Goal: Task Accomplishment & Management: Use online tool/utility

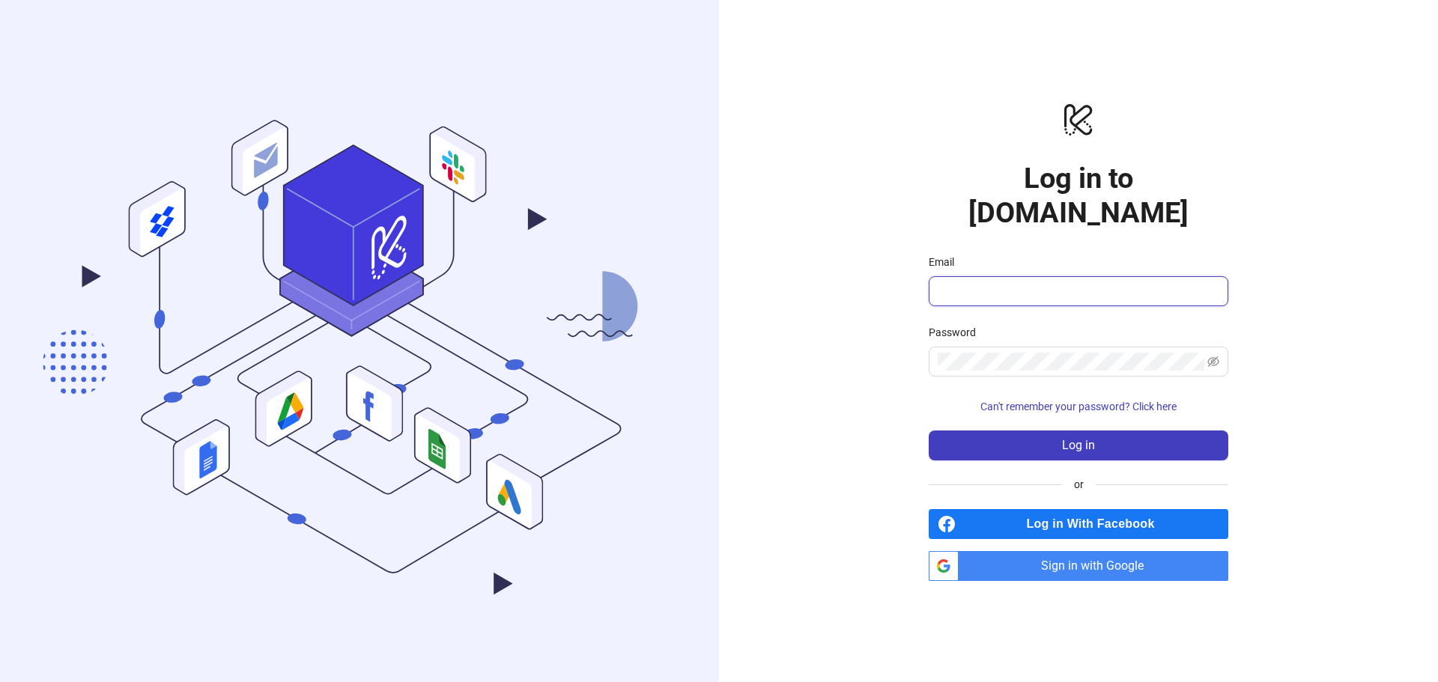
click at [1051, 282] on input "Email" at bounding box center [1077, 291] width 279 height 18
type input "**********"
click at [1041, 401] on span "Can't remember your password? Click here" at bounding box center [1078, 407] width 196 height 12
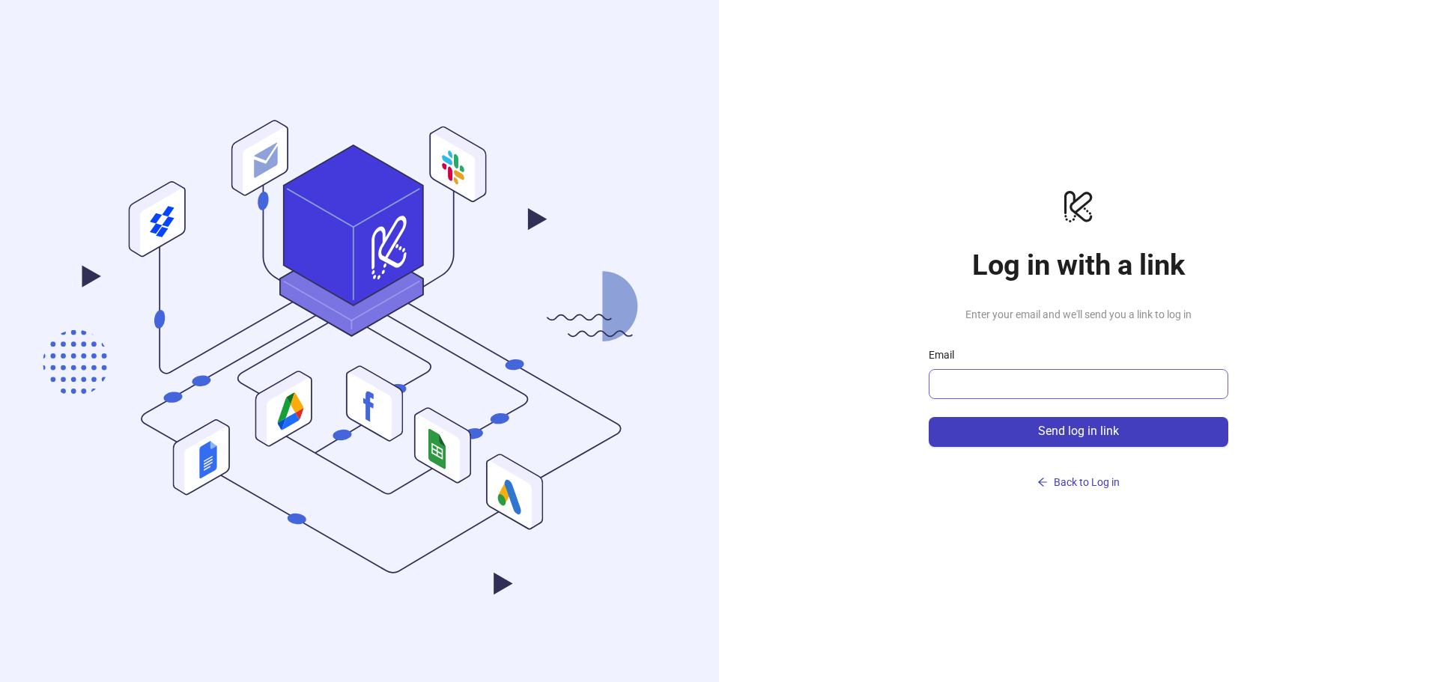
click at [1025, 369] on span at bounding box center [1079, 384] width 300 height 30
click at [1048, 385] on input "Email" at bounding box center [1077, 384] width 279 height 18
type input "**********"
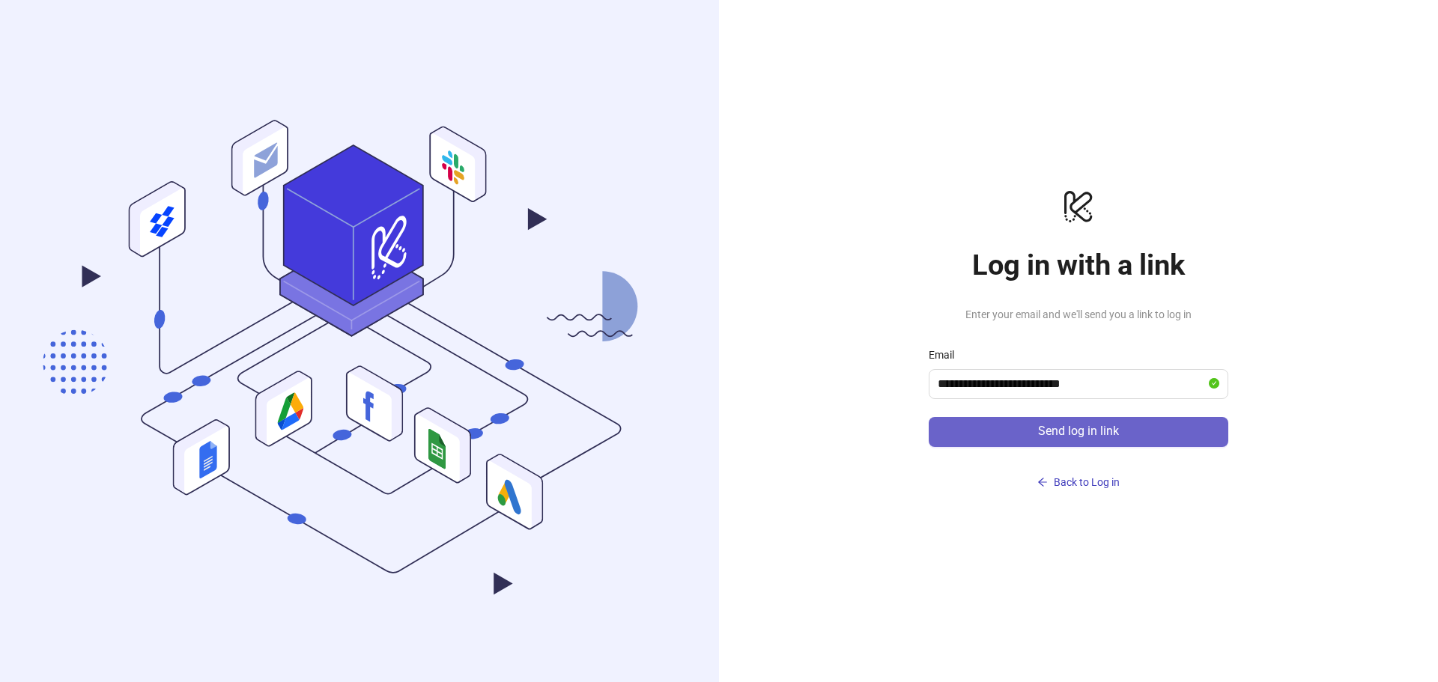
click at [1021, 433] on button "Send log in link" at bounding box center [1079, 432] width 300 height 30
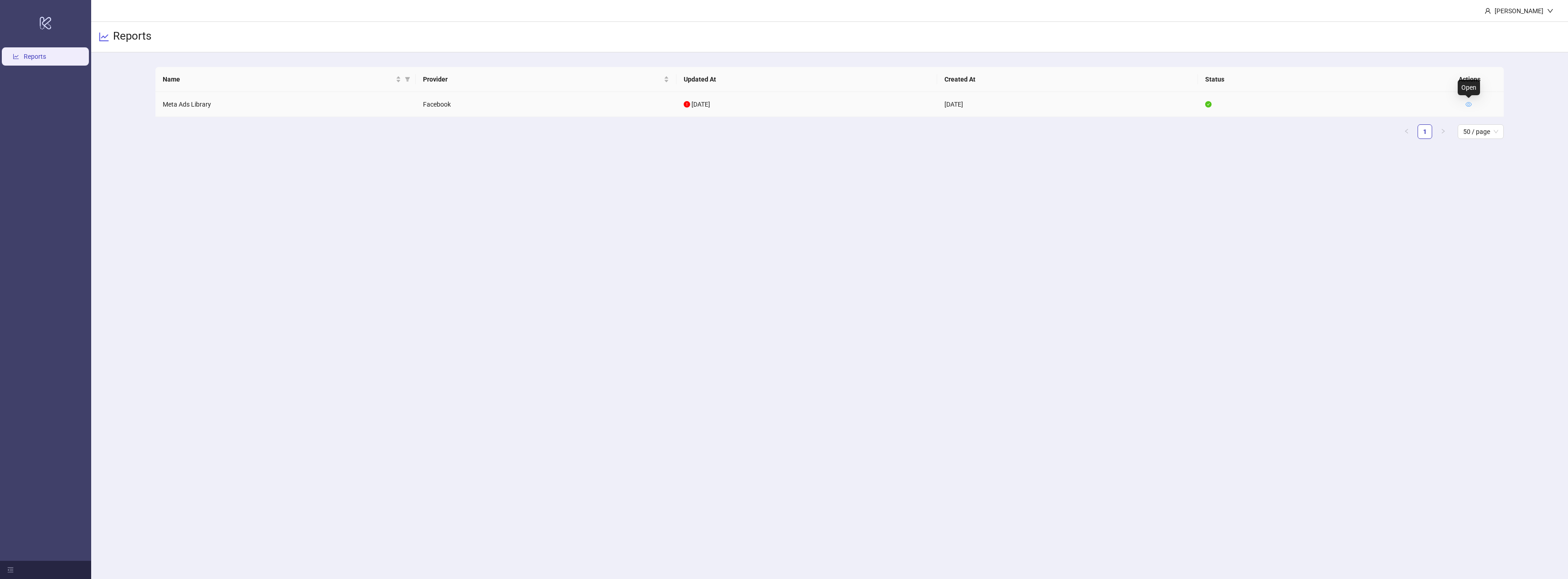
click at [1470, 103] on icon "eye" at bounding box center [1469, 104] width 6 height 6
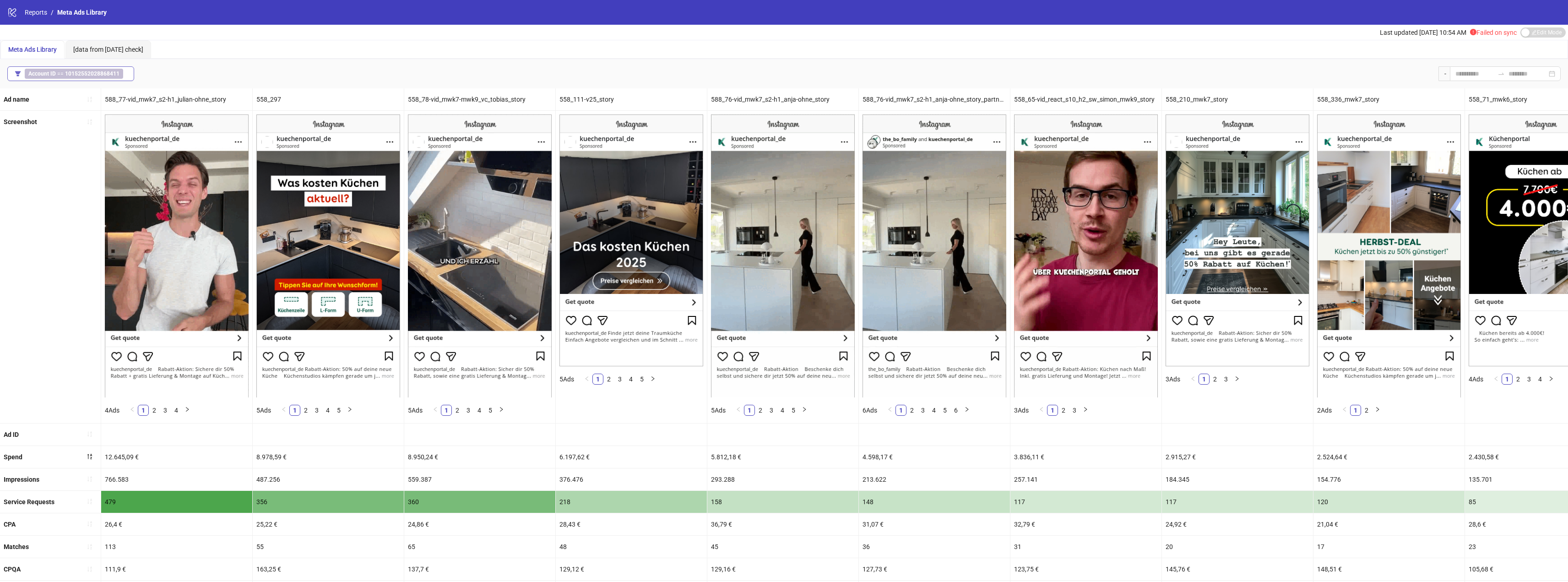
click at [108, 71] on b "10152552028868411" at bounding box center [92, 73] width 54 height 6
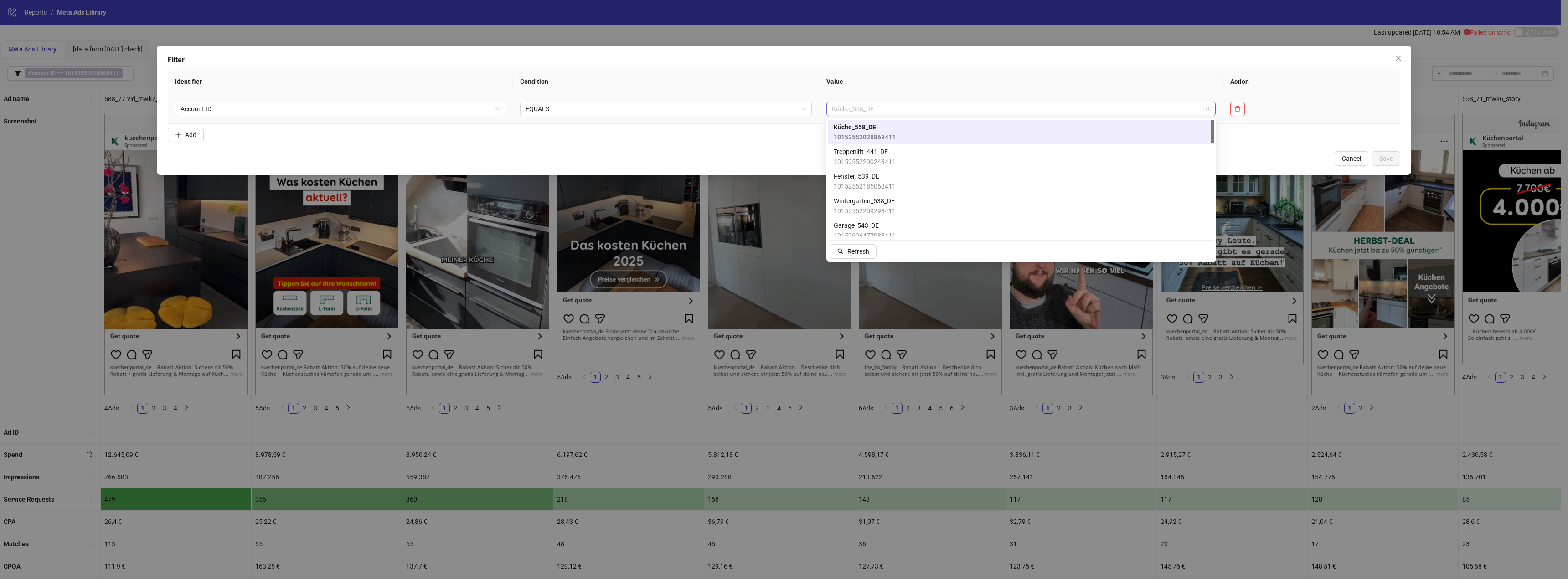
click at [970, 105] on span "Küche_558_DE" at bounding box center [1021, 109] width 378 height 13
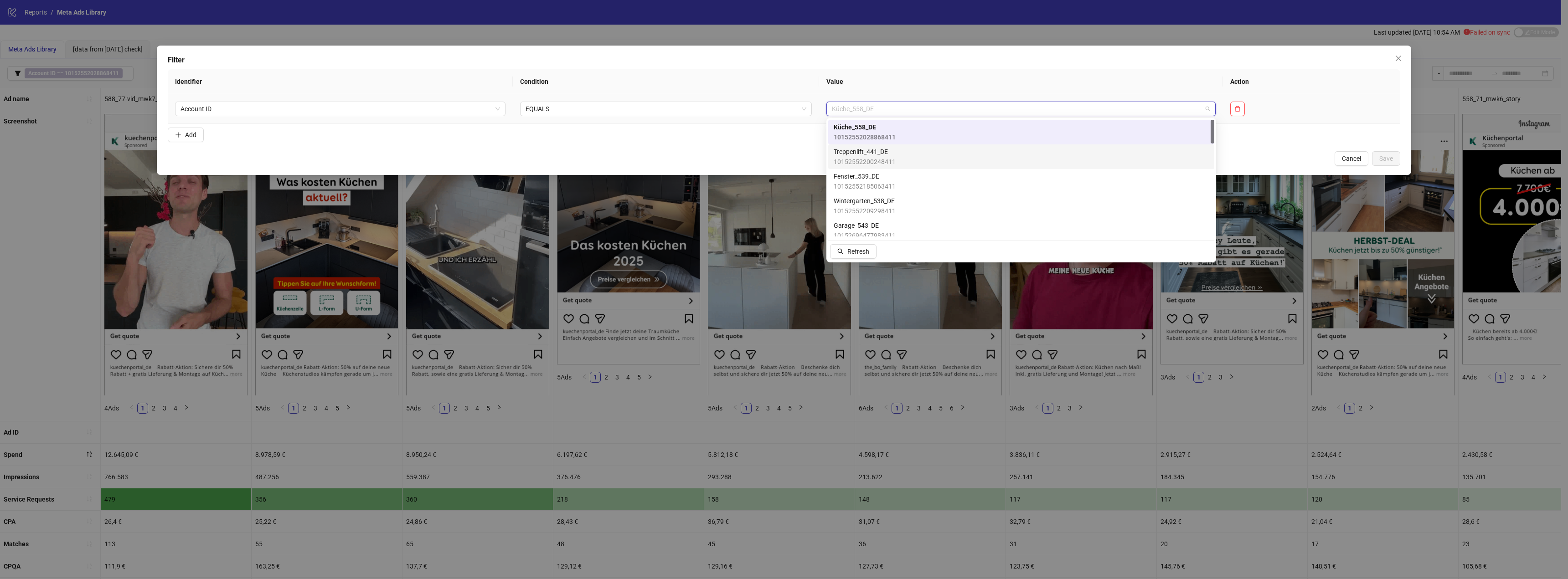
click at [925, 153] on div "Treppenlift_441_DE 10152552200248411" at bounding box center [1021, 156] width 375 height 20
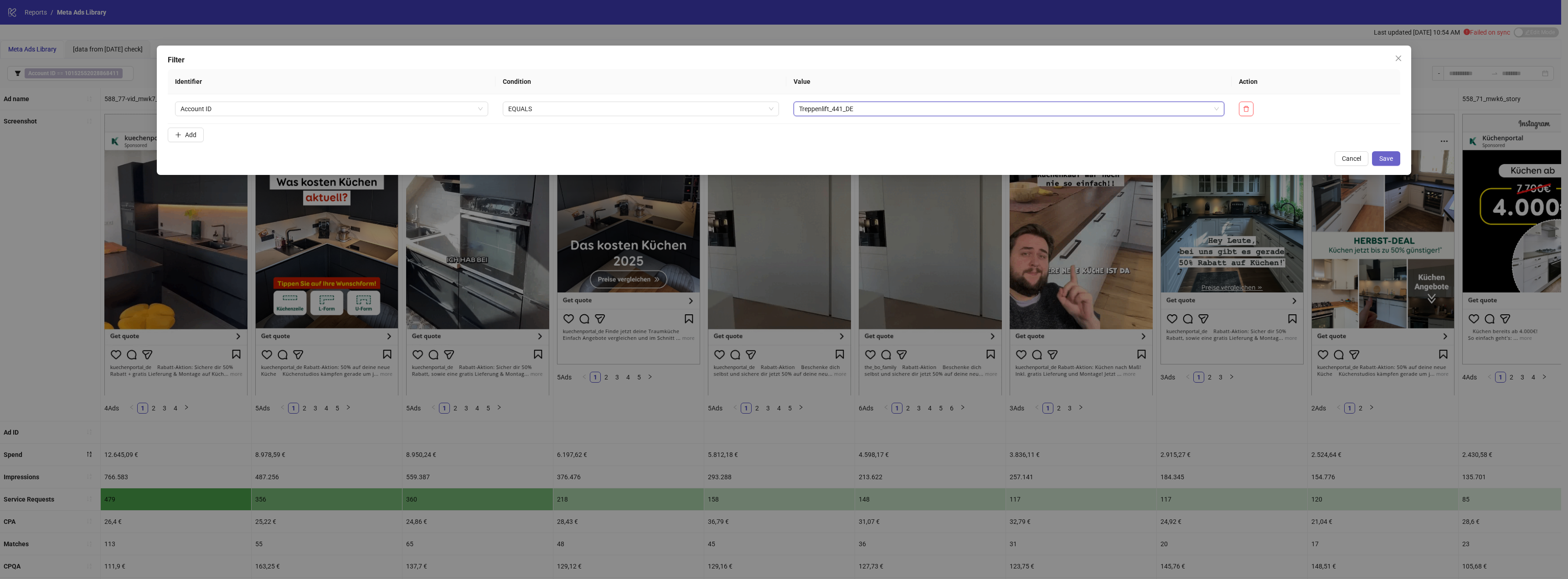
click at [1387, 153] on button "Save" at bounding box center [1386, 159] width 28 height 15
